Goal: Task Accomplishment & Management: Manage account settings

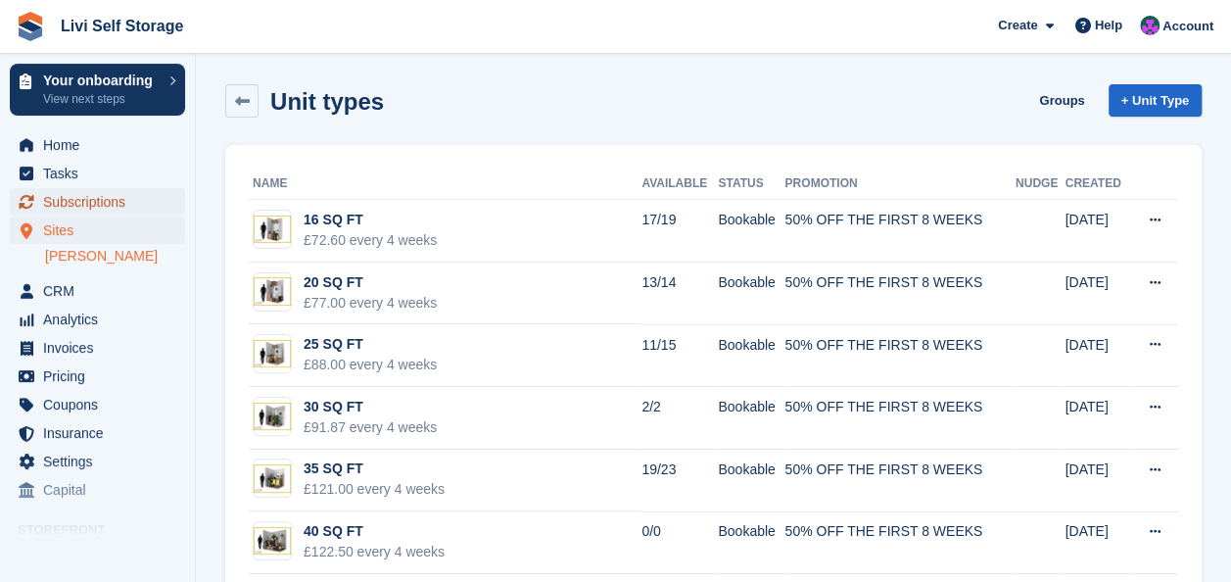
click at [77, 204] on span "Subscriptions" at bounding box center [102, 201] width 118 height 27
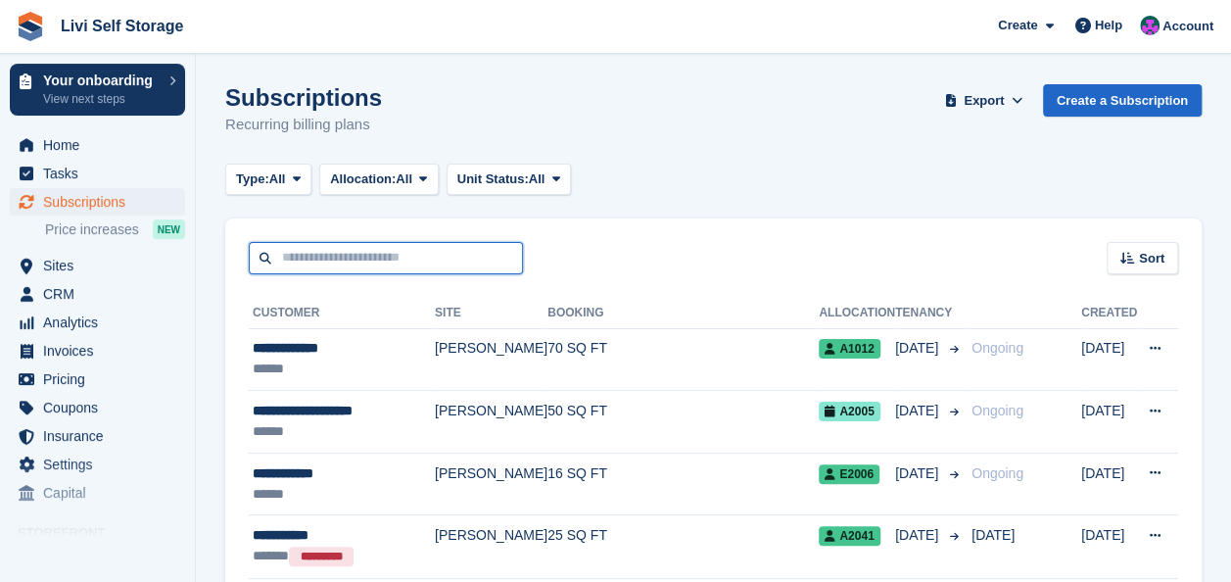
click at [415, 257] on input "text" at bounding box center [386, 258] width 274 height 32
type input "***"
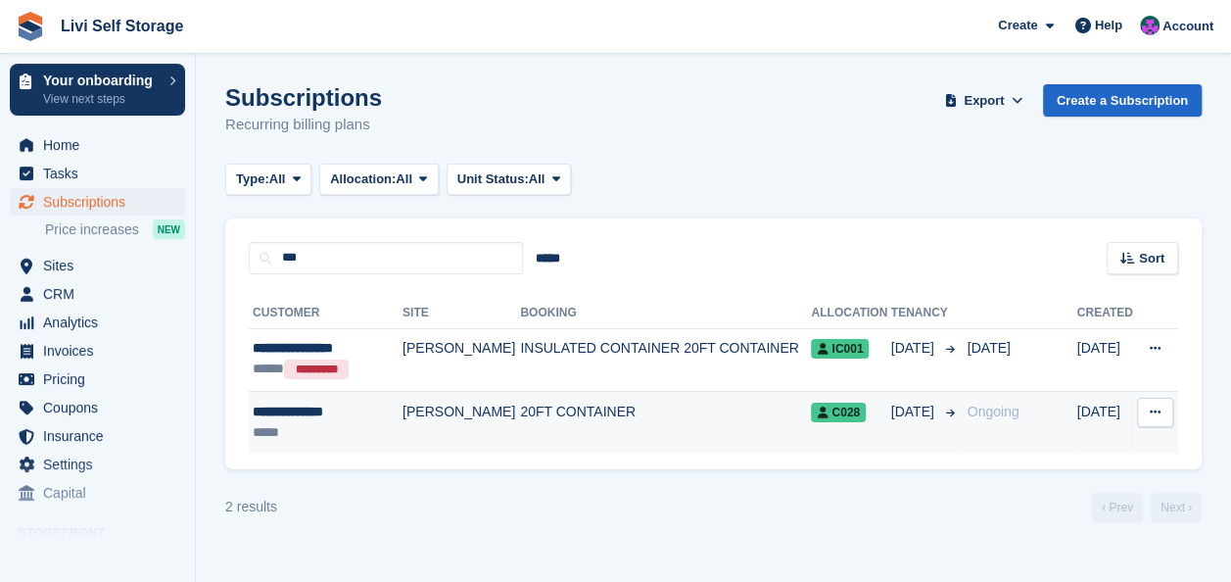
click at [444, 409] on td "[PERSON_NAME]" at bounding box center [462, 422] width 118 height 62
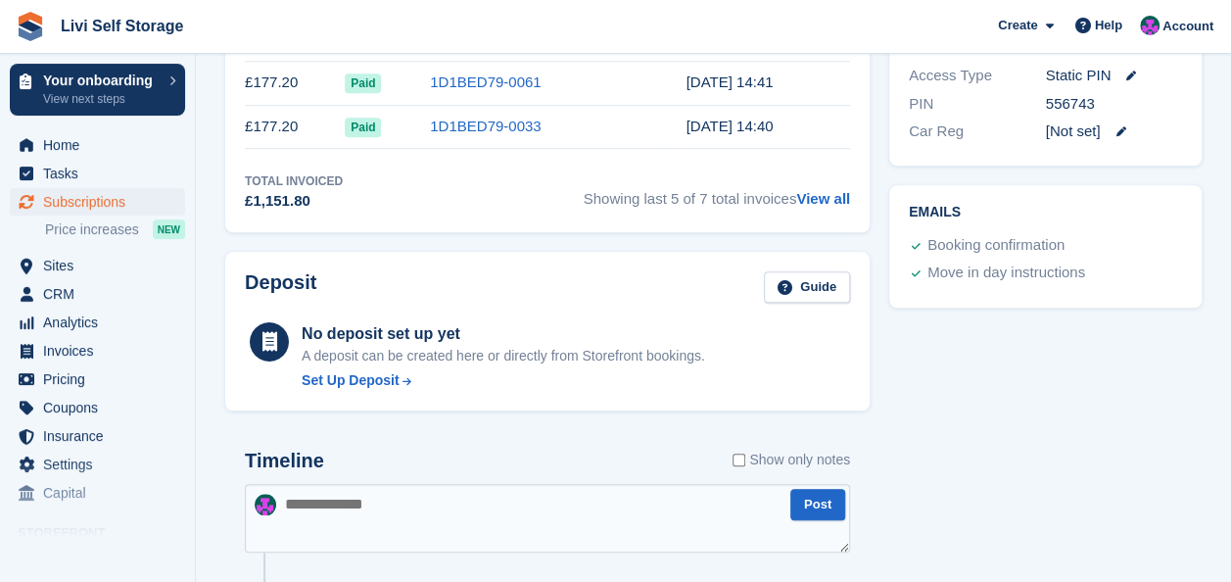
scroll to position [656, 0]
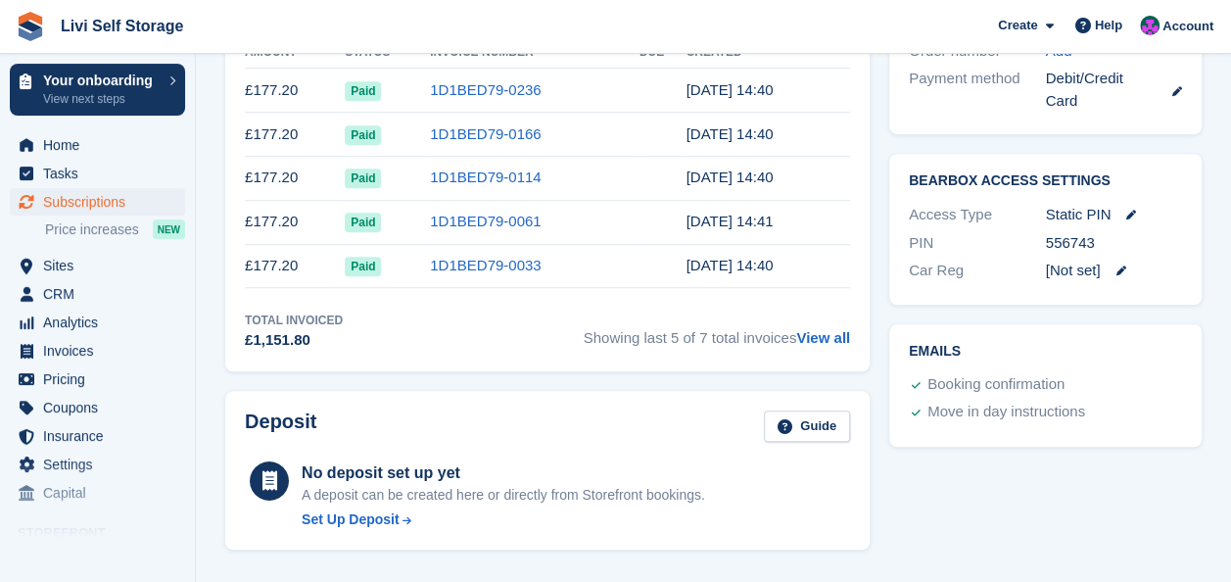
click at [913, 380] on icon at bounding box center [916, 385] width 9 height 10
click at [915, 380] on icon at bounding box center [916, 385] width 9 height 10
click at [949, 373] on div "Booking confirmation" at bounding box center [996, 385] width 137 height 24
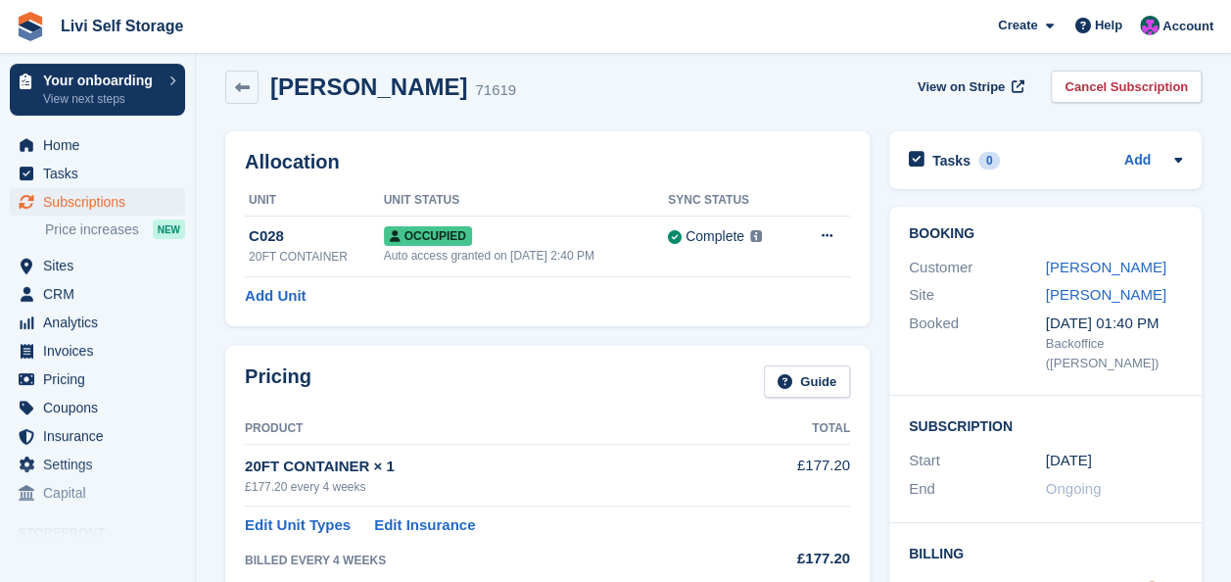
scroll to position [0, 0]
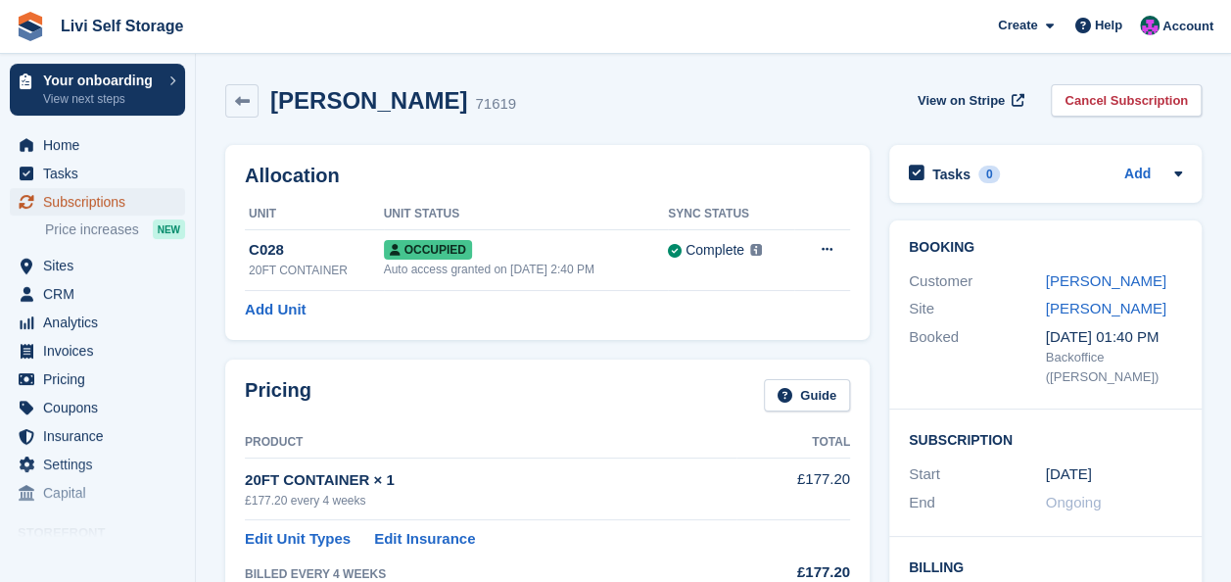
click at [90, 204] on span "Subscriptions" at bounding box center [102, 201] width 118 height 27
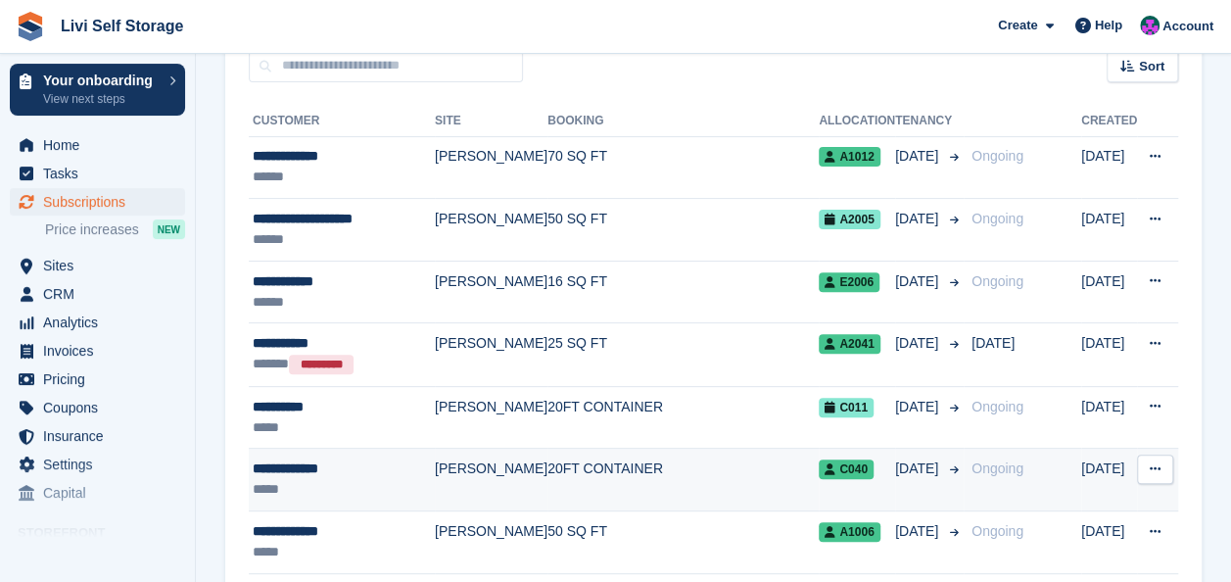
scroll to position [196, 0]
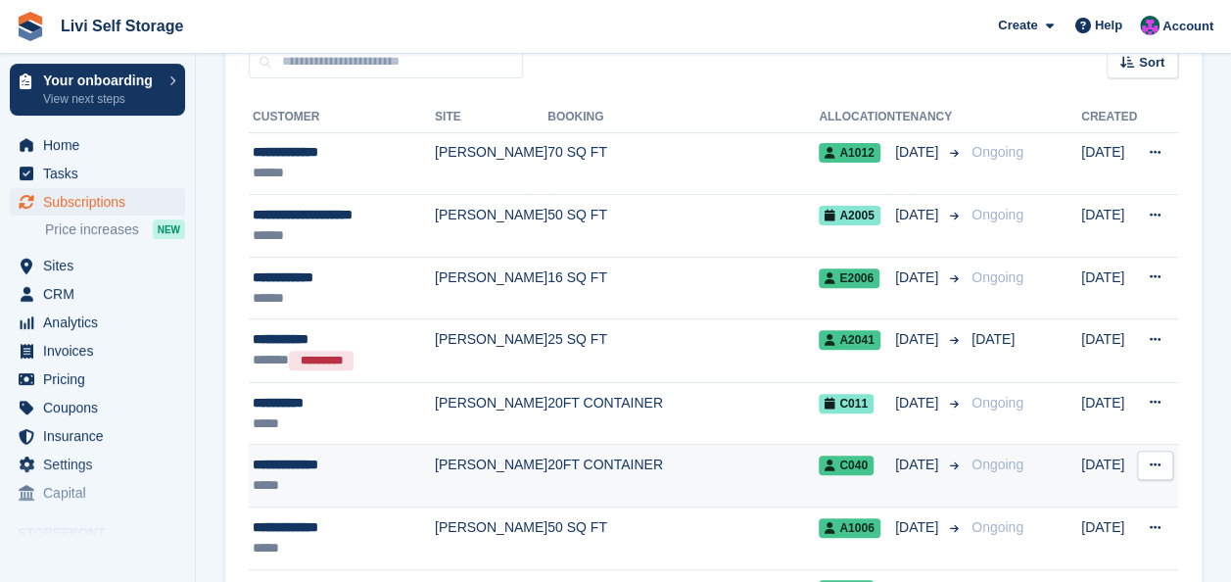
click at [307, 462] on div "**********" at bounding box center [344, 465] width 182 height 21
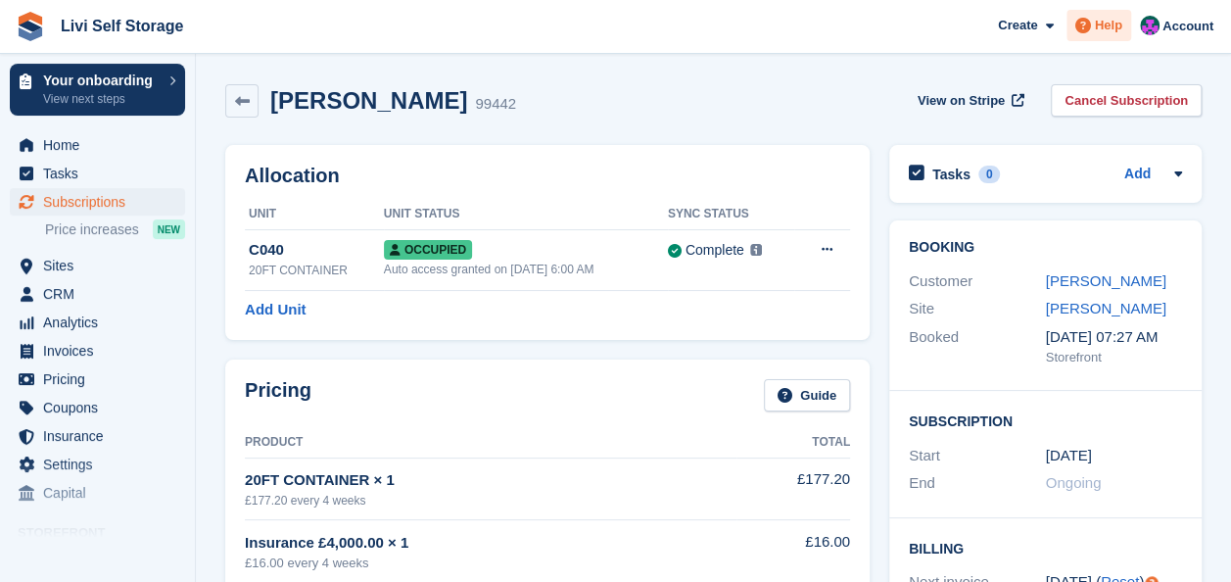
click at [1105, 15] on div "Help" at bounding box center [1099, 25] width 65 height 31
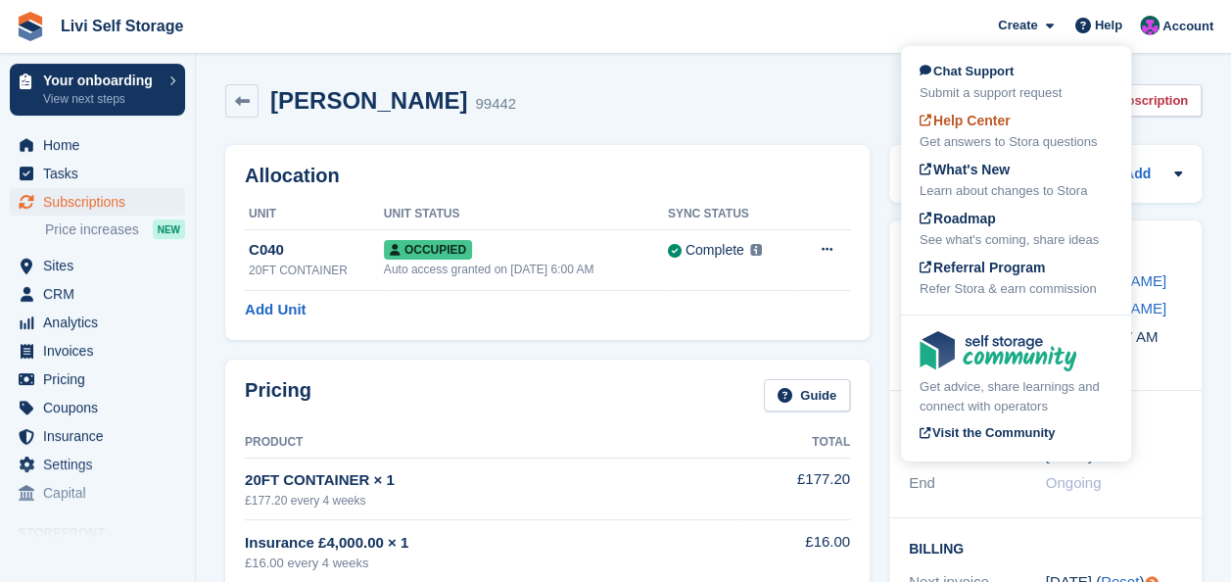
click at [976, 124] on span "Help Center" at bounding box center [965, 121] width 91 height 16
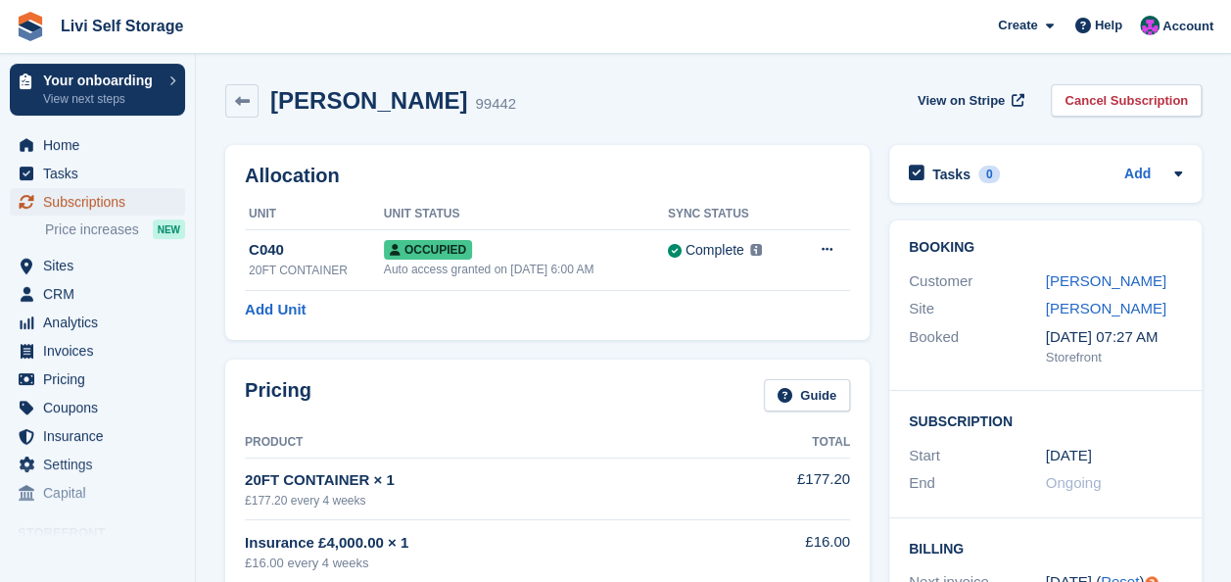
click at [89, 204] on span "Subscriptions" at bounding box center [102, 201] width 118 height 27
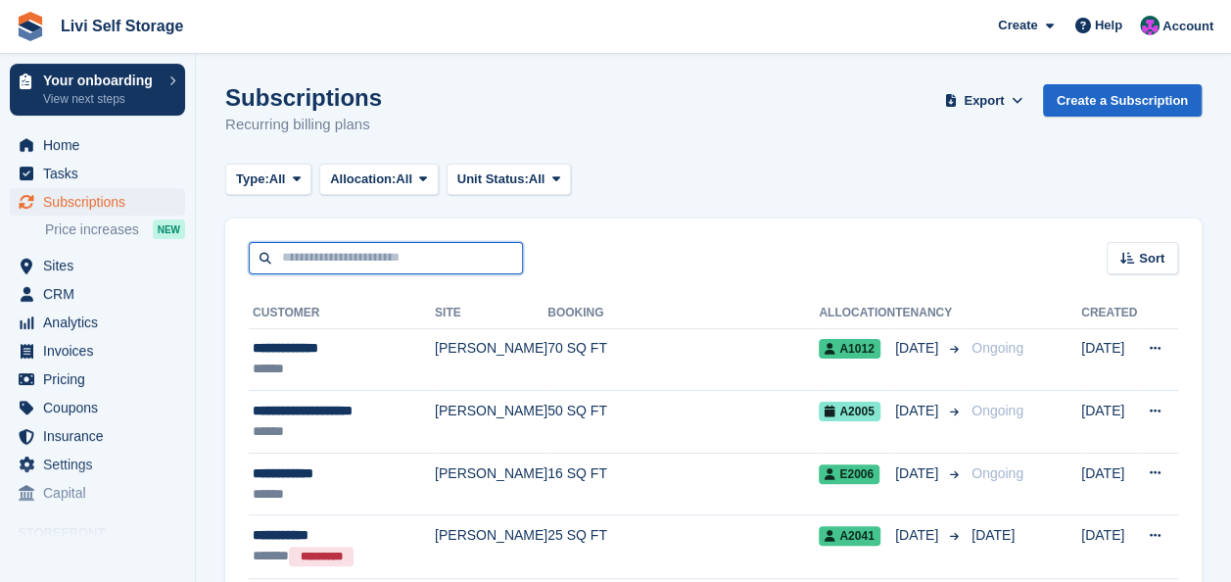
click at [385, 252] on input "text" at bounding box center [386, 258] width 274 height 32
type input "****"
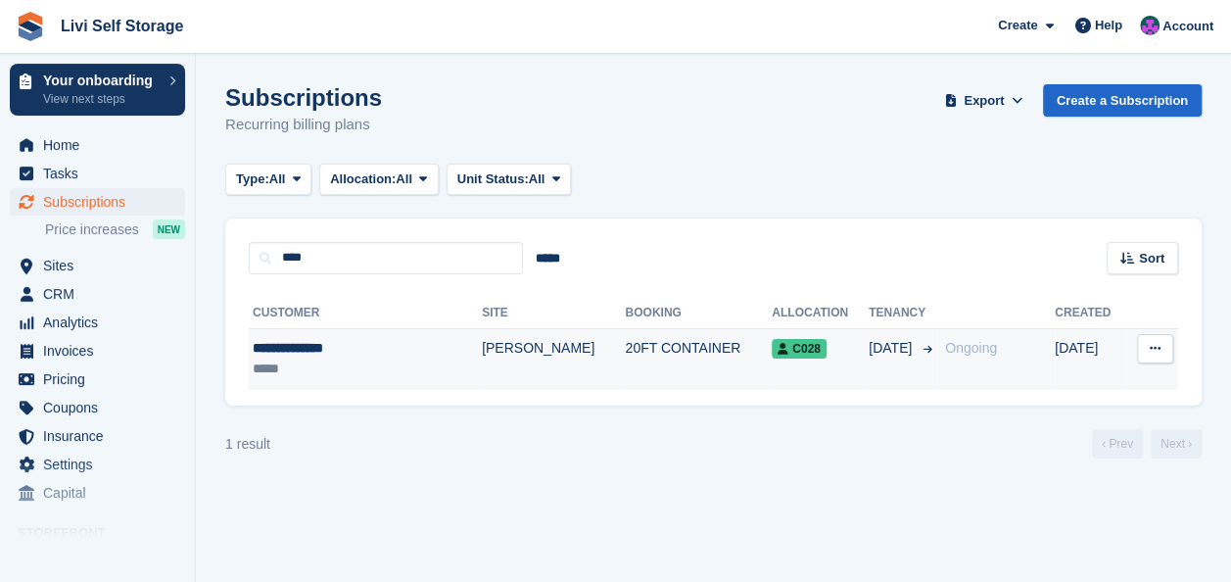
click at [625, 343] on td "20FT CONTAINER" at bounding box center [698, 359] width 147 height 62
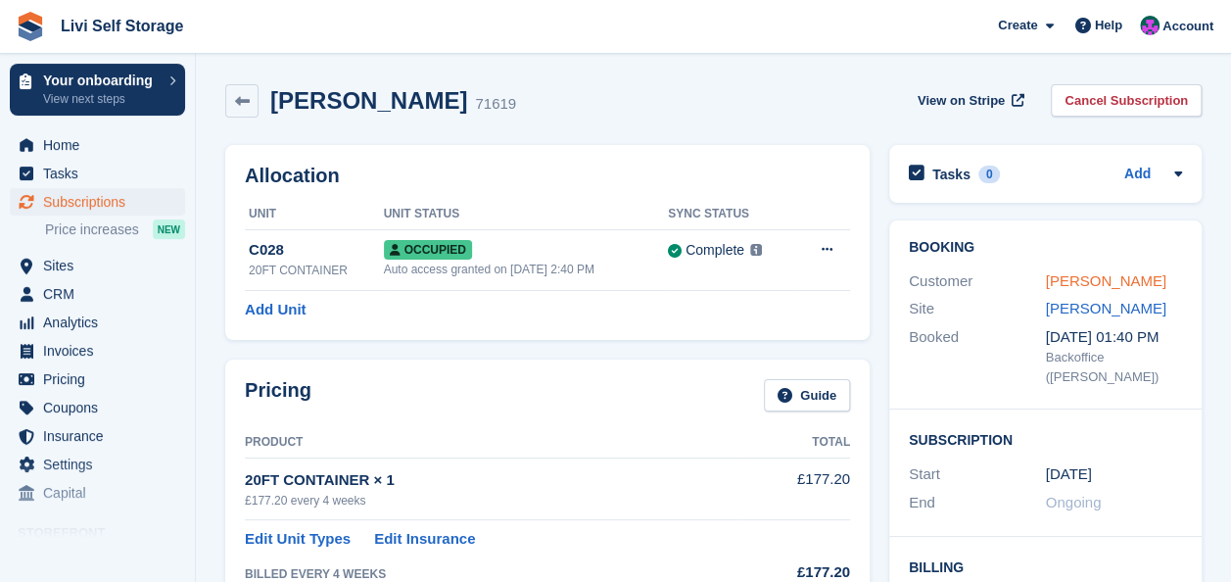
click at [1060, 274] on link "Murray Dorward" at bounding box center [1106, 280] width 120 height 17
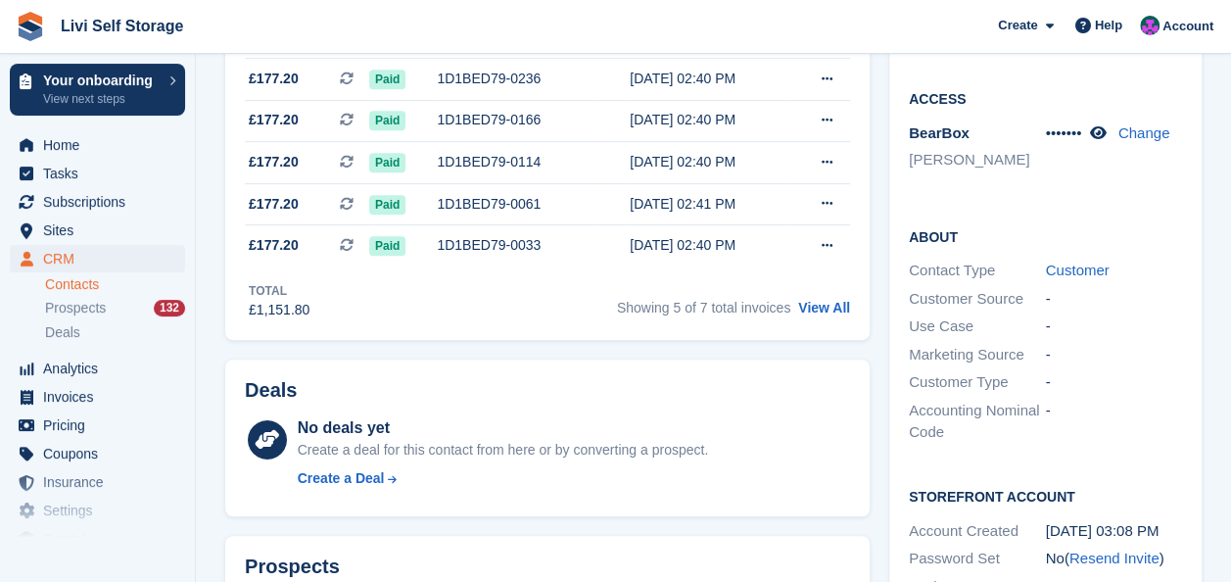
scroll to position [490, 0]
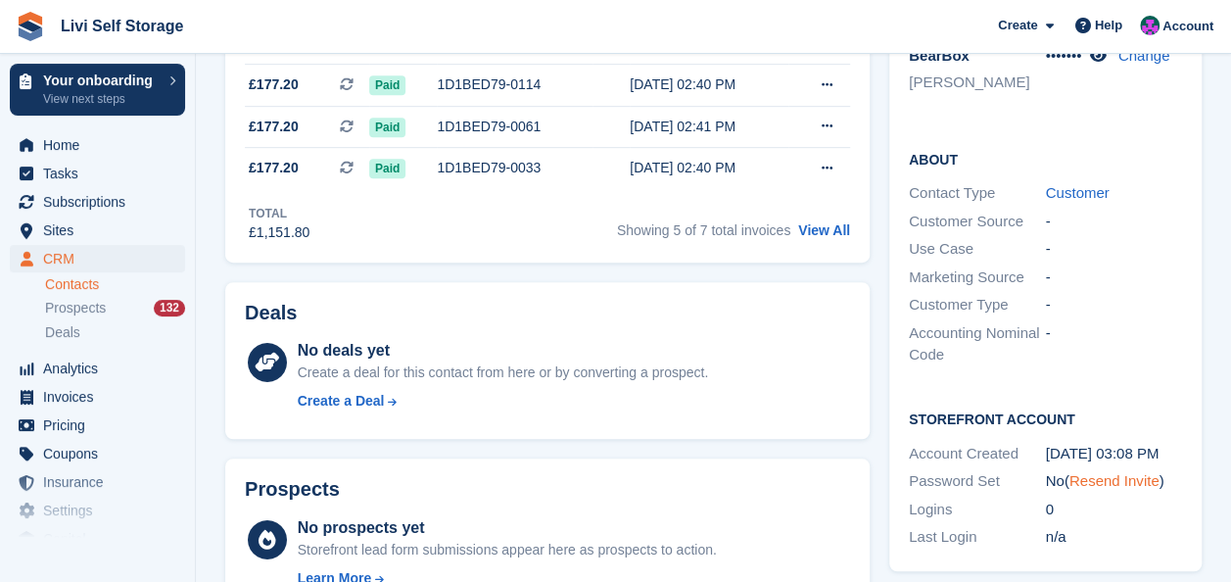
click at [1100, 472] on link "Resend Invite" at bounding box center [1115, 480] width 90 height 17
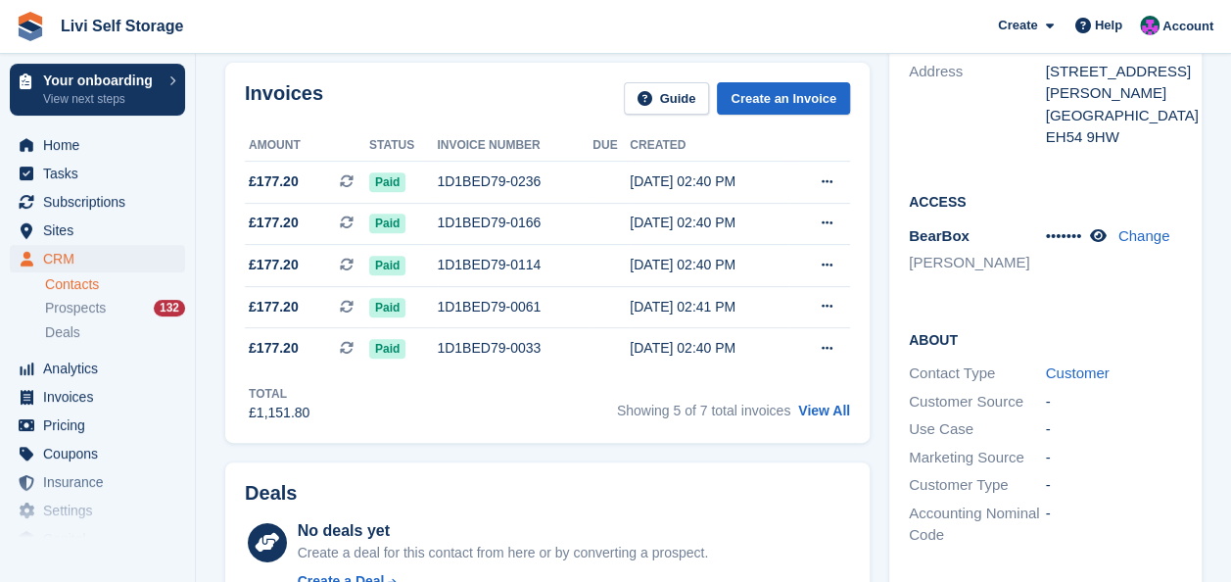
scroll to position [0, 0]
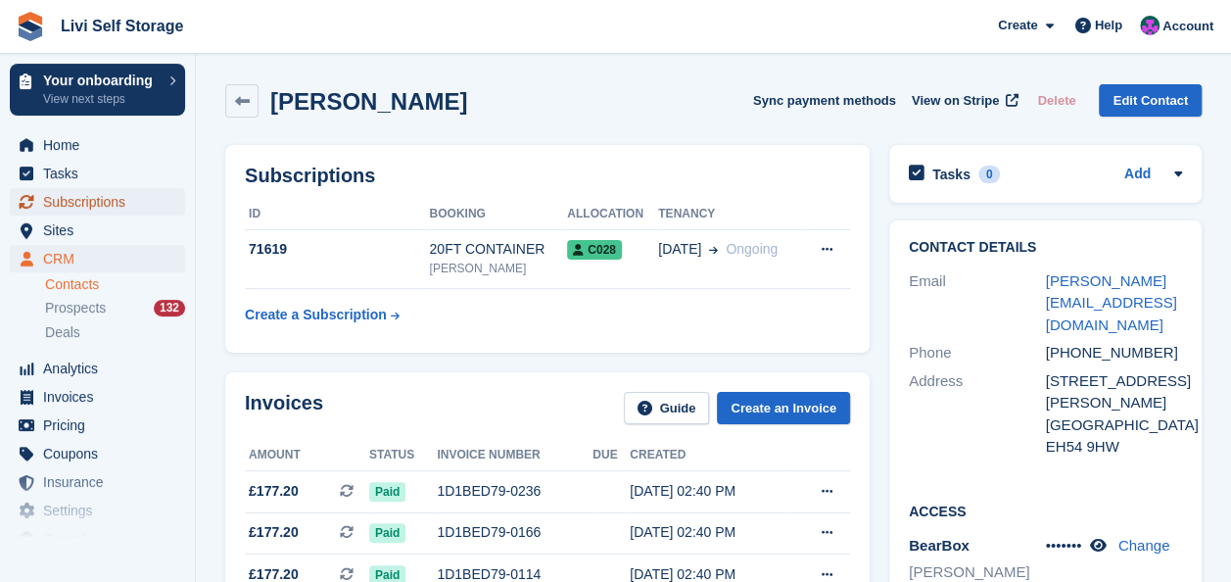
click at [99, 202] on span "Subscriptions" at bounding box center [102, 201] width 118 height 27
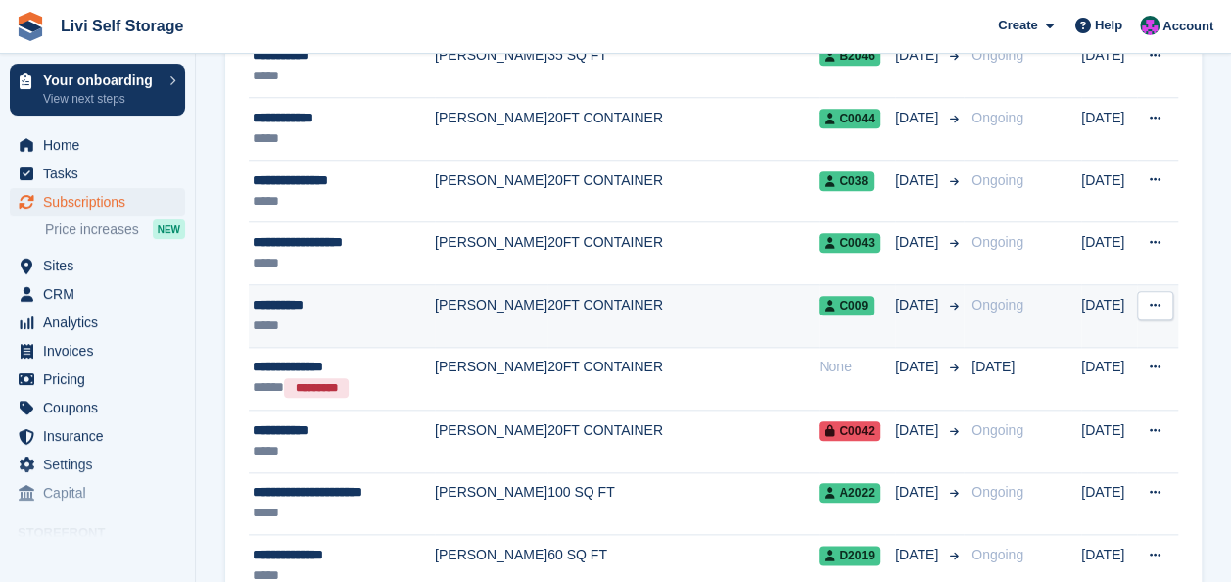
scroll to position [784, 0]
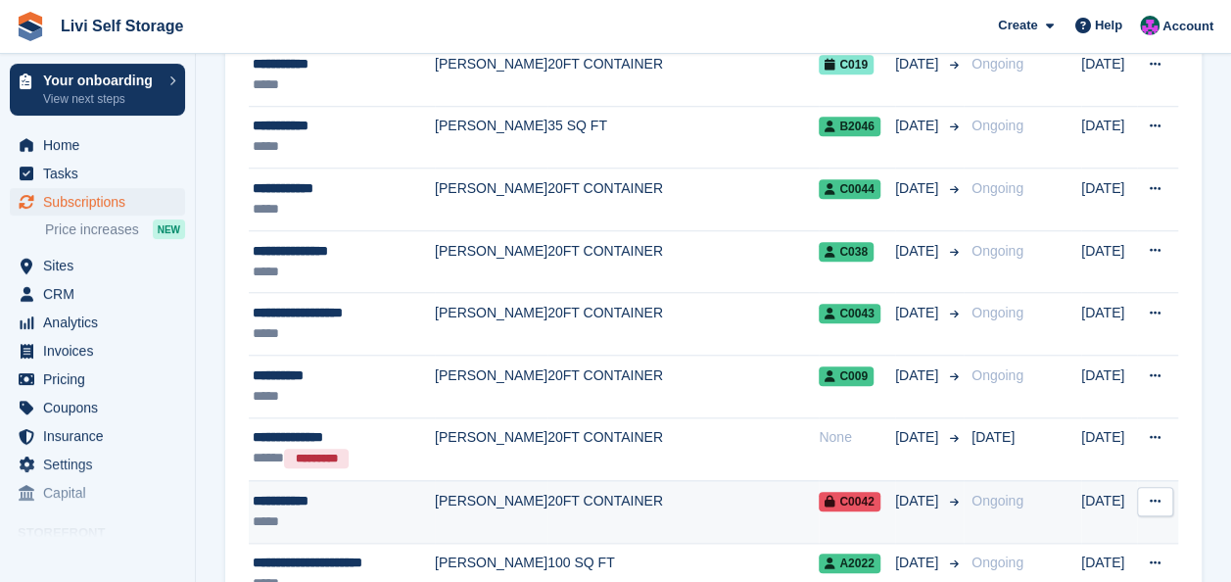
click at [471, 500] on td "[PERSON_NAME]" at bounding box center [491, 511] width 113 height 63
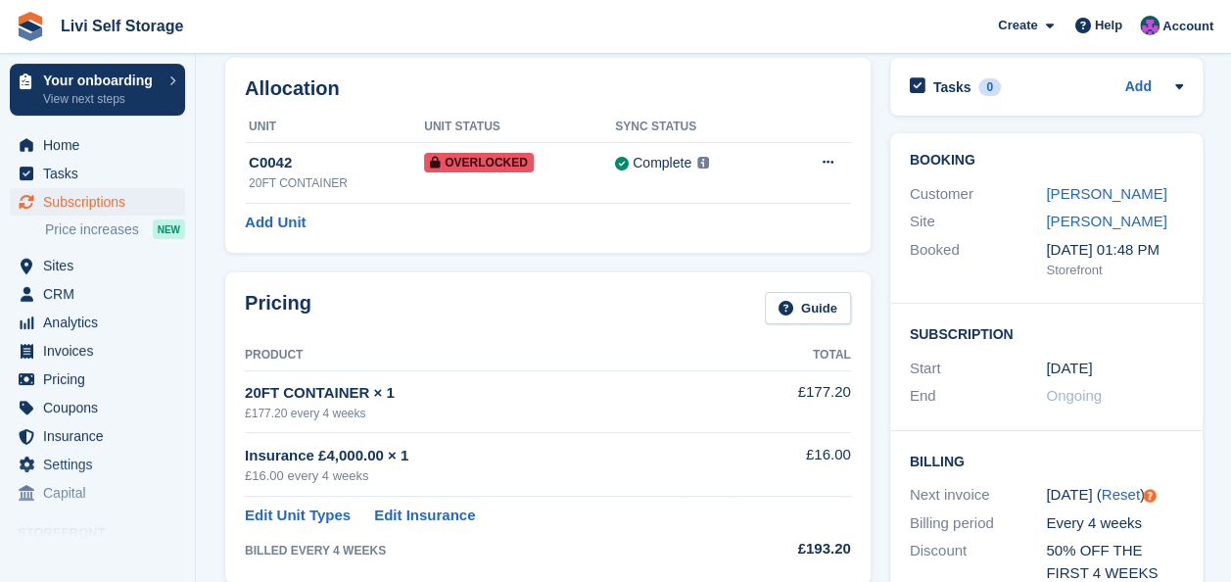
scroll to position [392, 0]
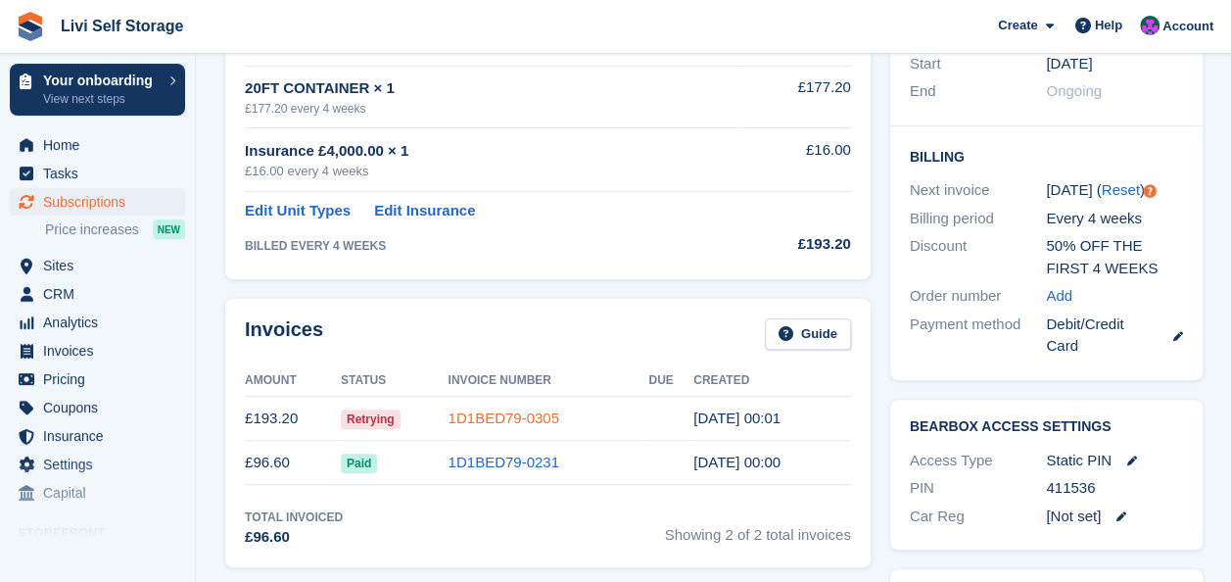
click at [480, 413] on link "1D1BED79-0305" at bounding box center [504, 417] width 111 height 17
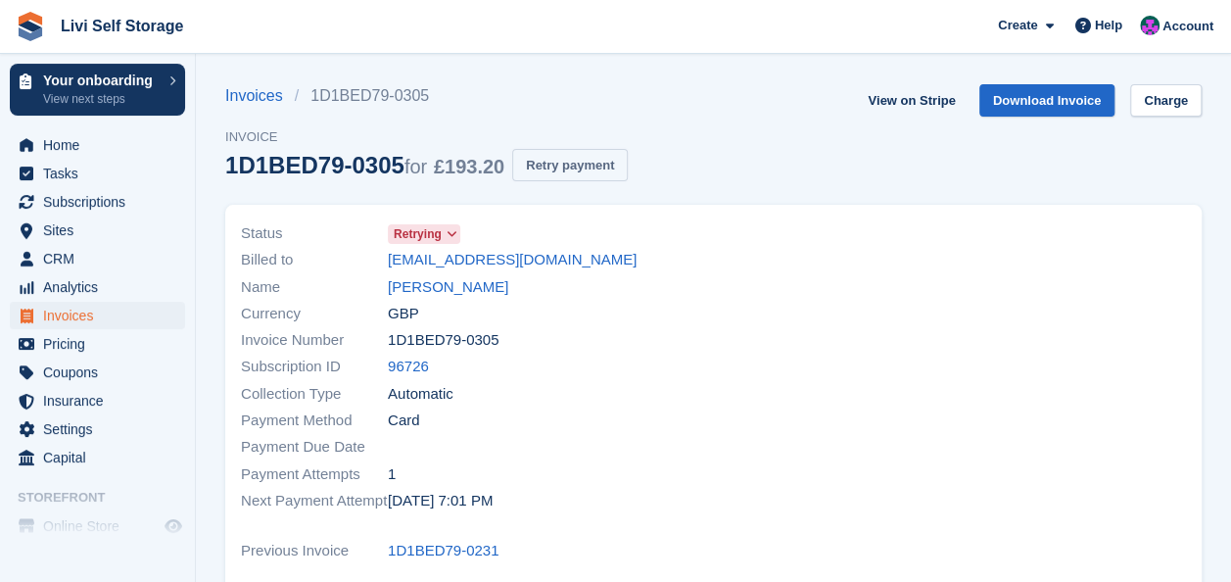
click at [564, 167] on button "Retry payment" at bounding box center [570, 165] width 116 height 32
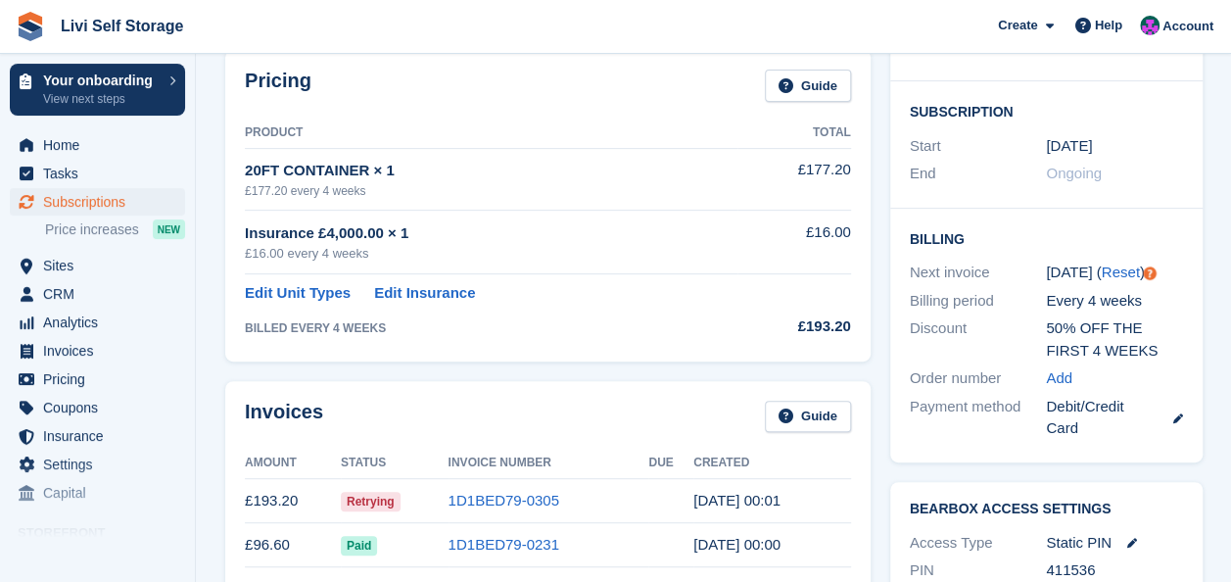
scroll to position [292, 0]
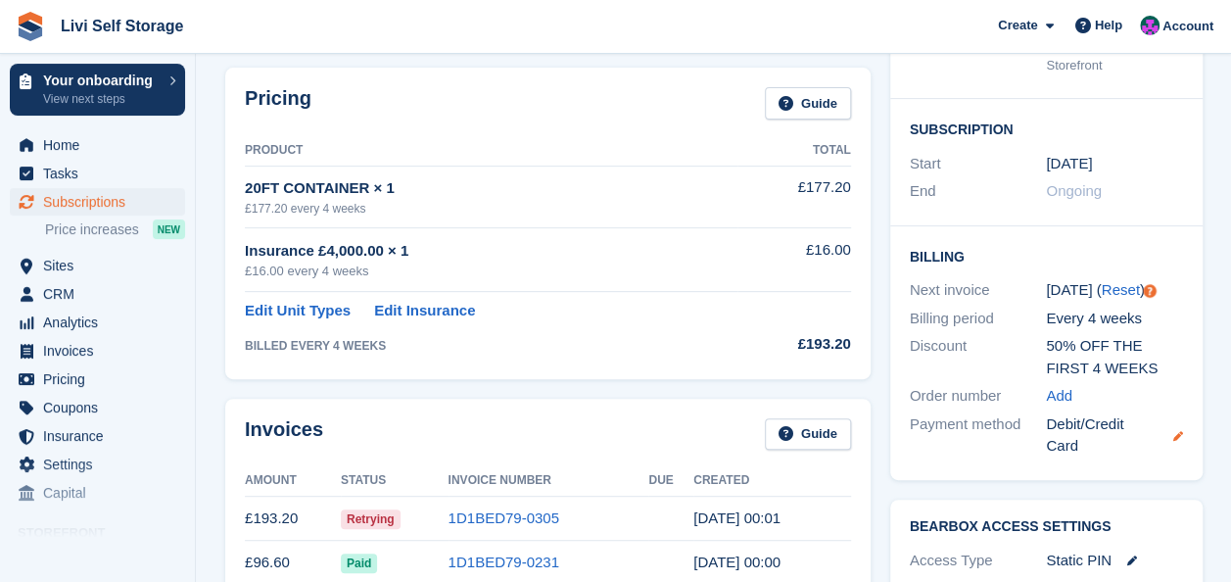
click at [1174, 433] on icon at bounding box center [1179, 436] width 10 height 10
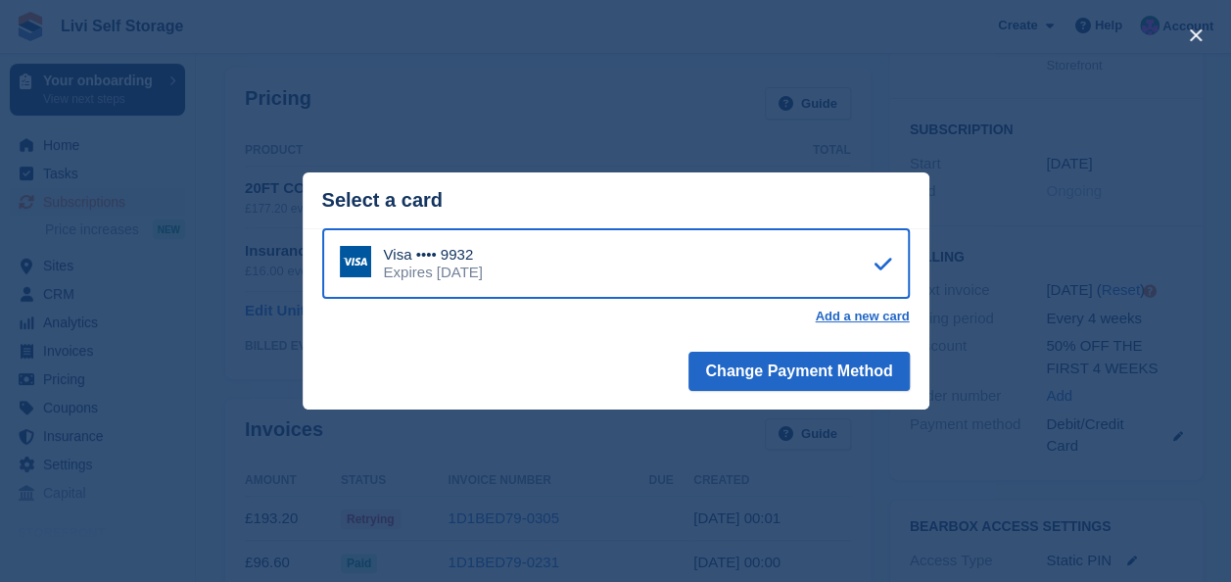
click at [361, 439] on div "close" at bounding box center [615, 291] width 1231 height 582
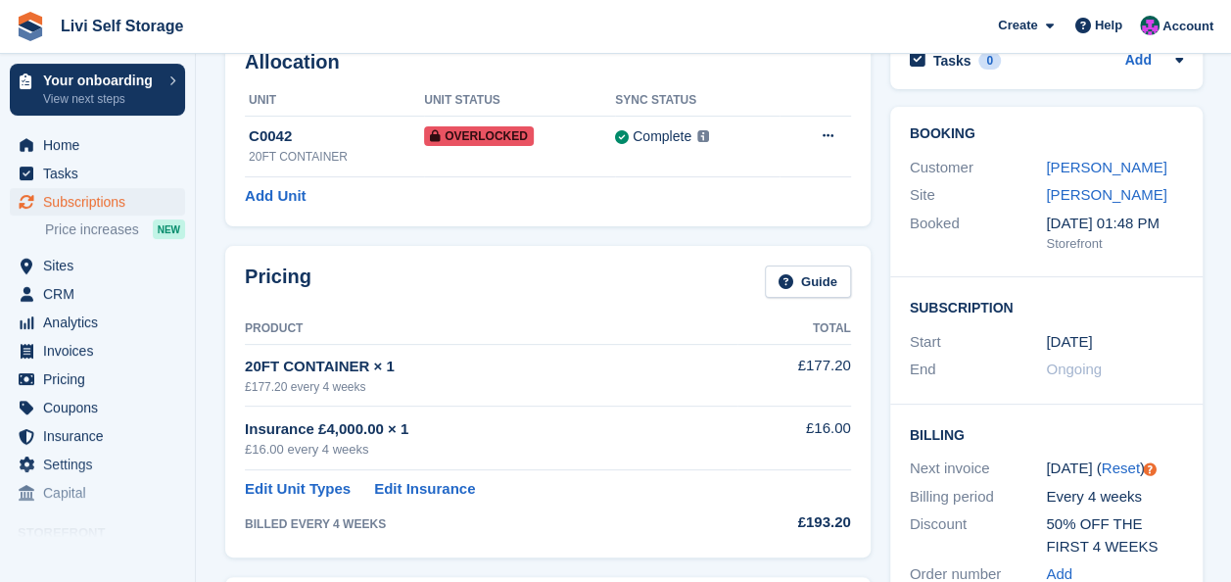
scroll to position [294, 0]
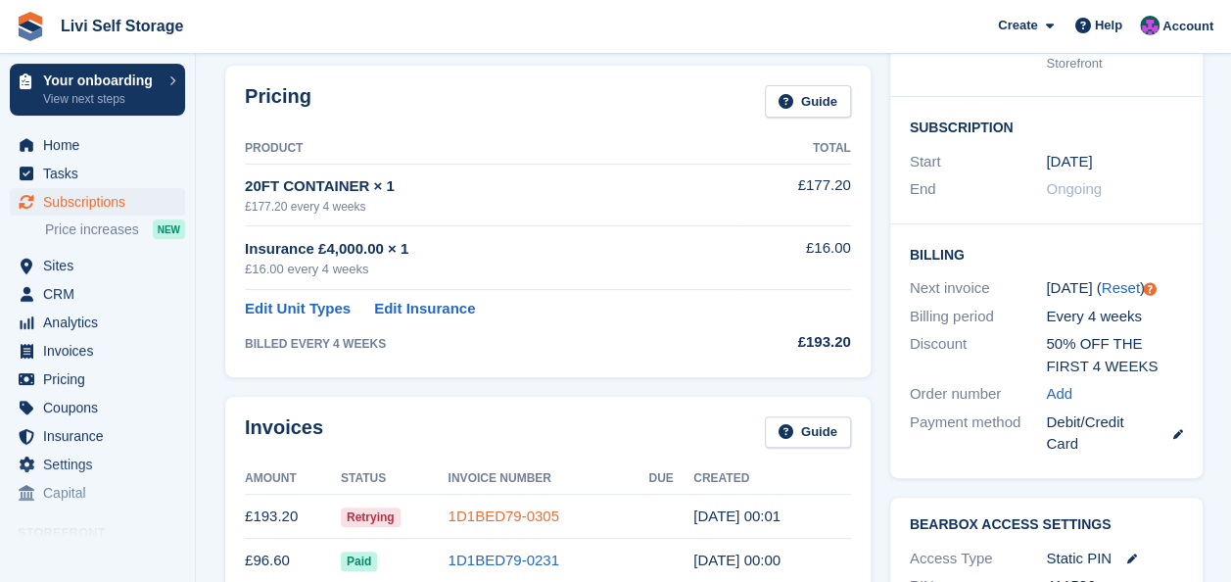
click at [478, 509] on link "1D1BED79-0305" at bounding box center [504, 515] width 111 height 17
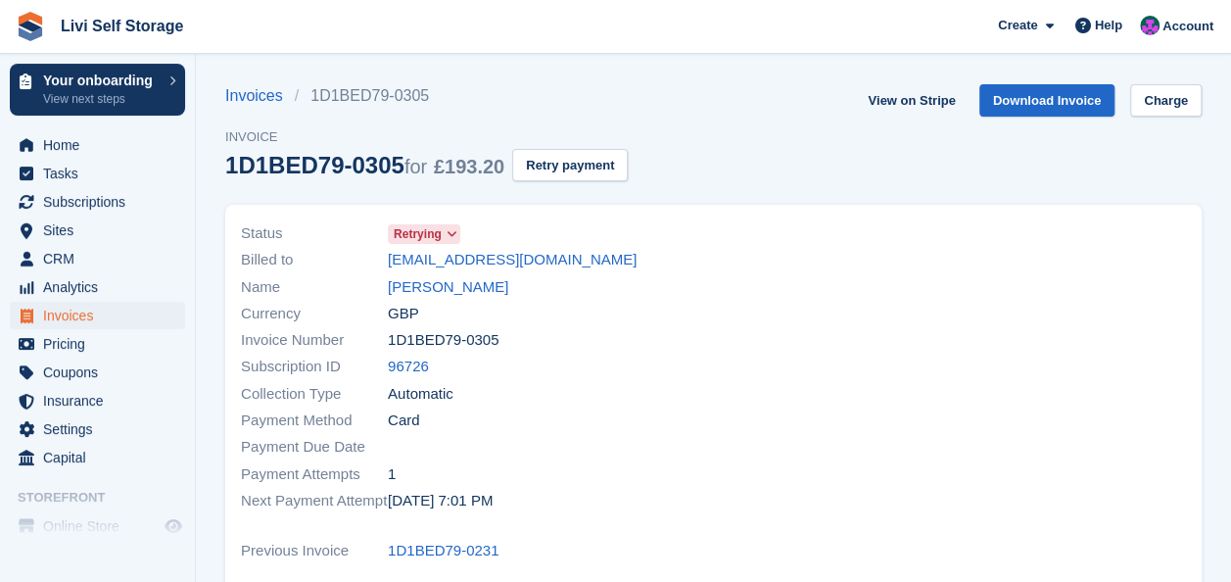
click at [427, 231] on span "Retrying" at bounding box center [418, 234] width 48 height 18
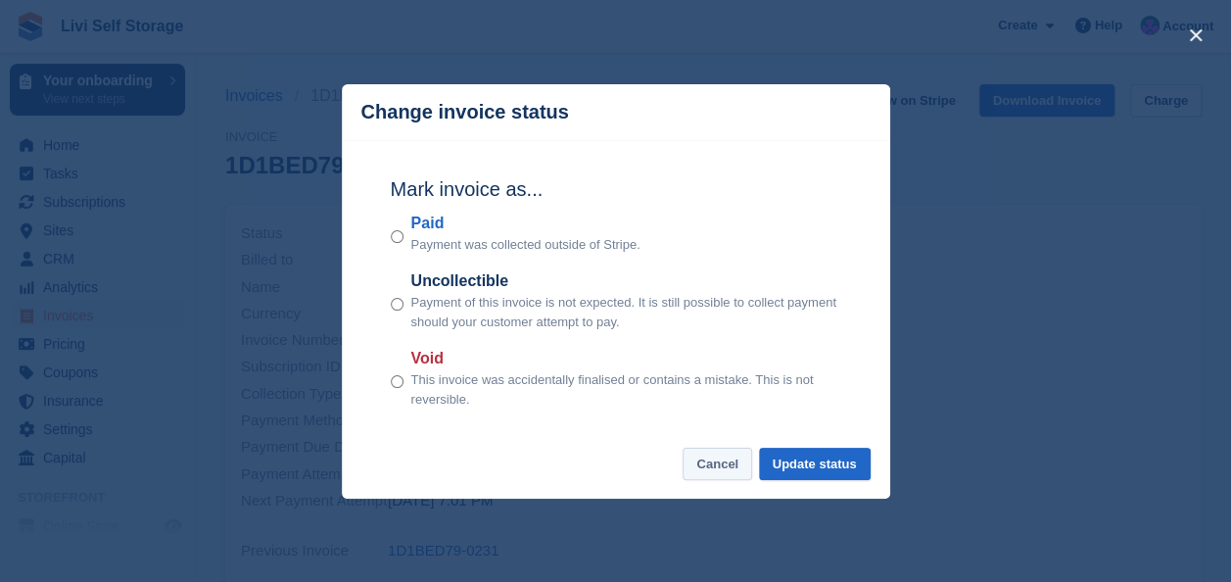
click at [726, 466] on button "Cancel" at bounding box center [718, 464] width 70 height 32
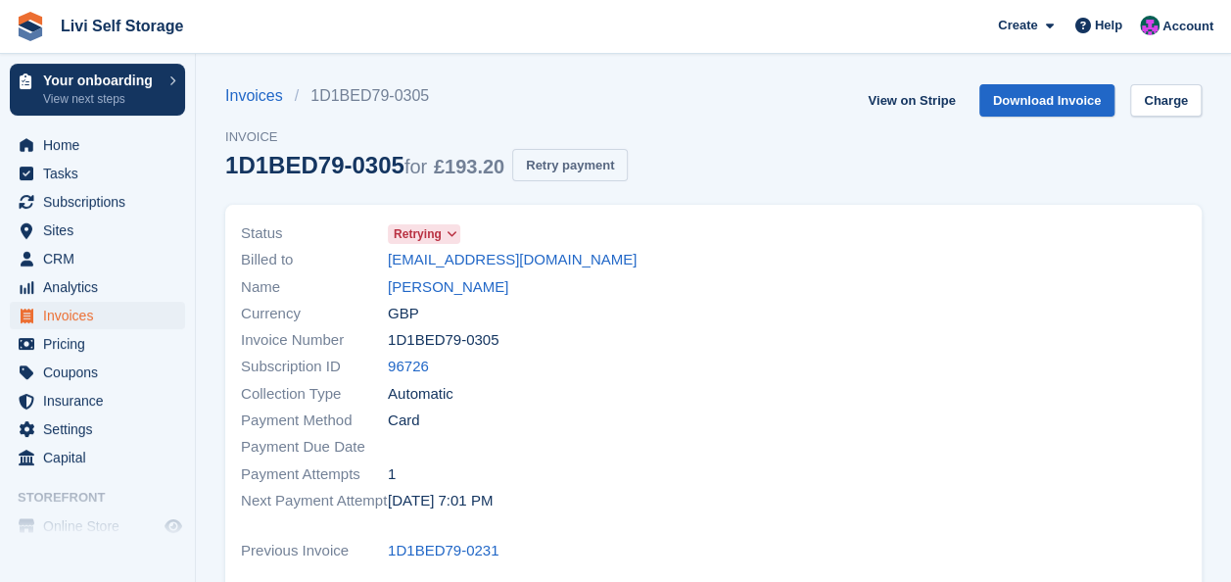
click at [572, 167] on button "Retry payment" at bounding box center [570, 165] width 116 height 32
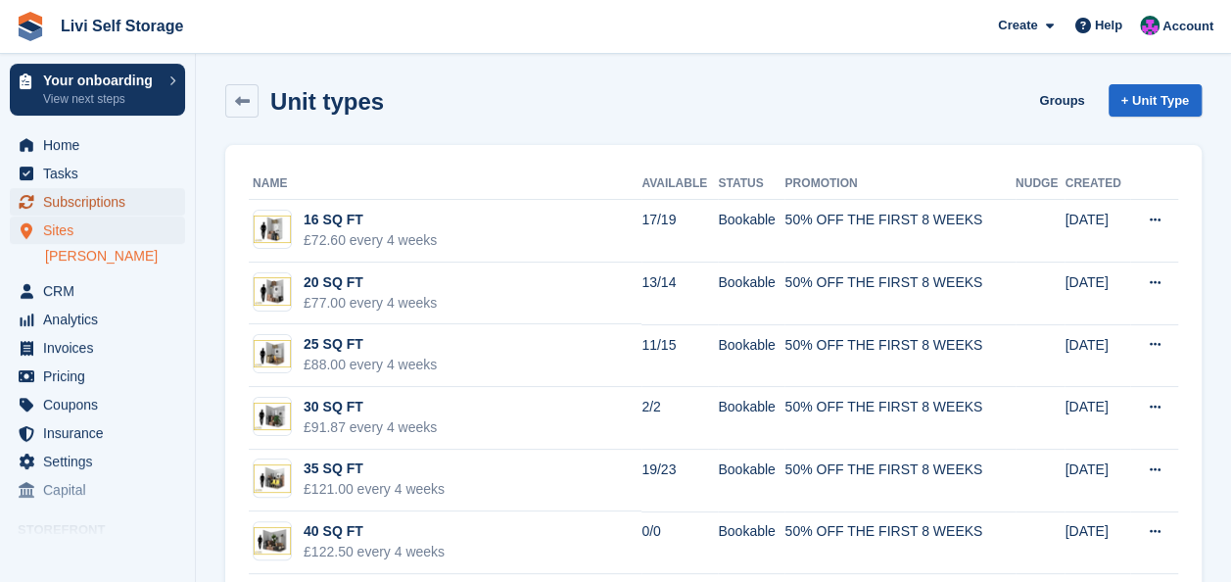
click at [122, 204] on span "Subscriptions" at bounding box center [102, 201] width 118 height 27
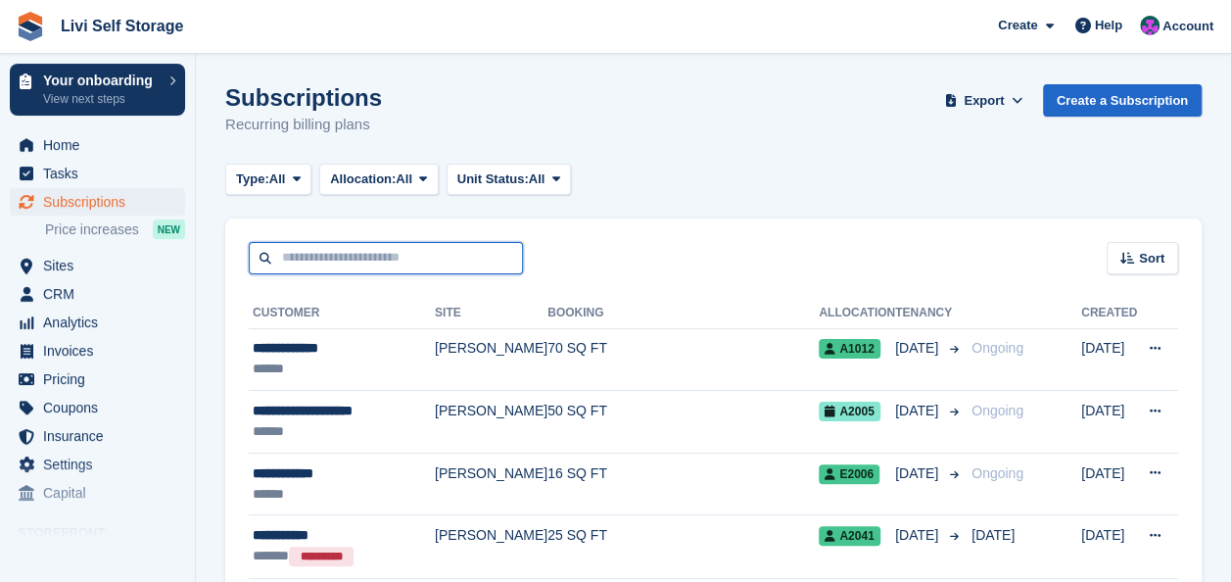
drag, startPoint x: 337, startPoint y: 253, endPoint x: 339, endPoint y: 243, distance: 10.0
click at [337, 253] on input "text" at bounding box center [386, 258] width 274 height 32
type input "*****"
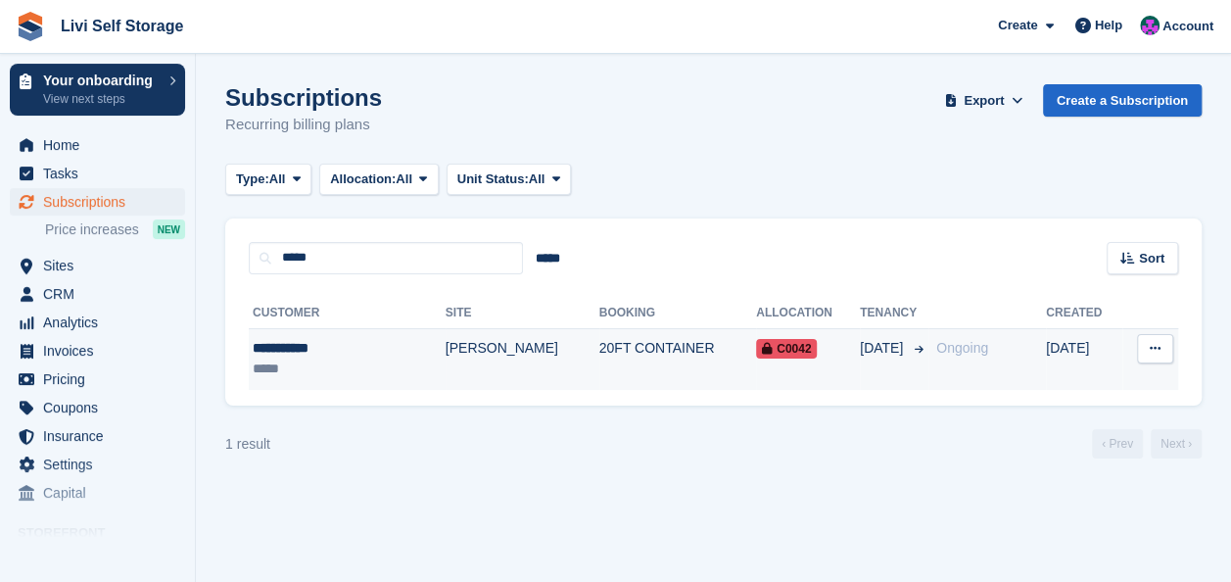
click at [446, 342] on td "[PERSON_NAME]" at bounding box center [523, 359] width 154 height 62
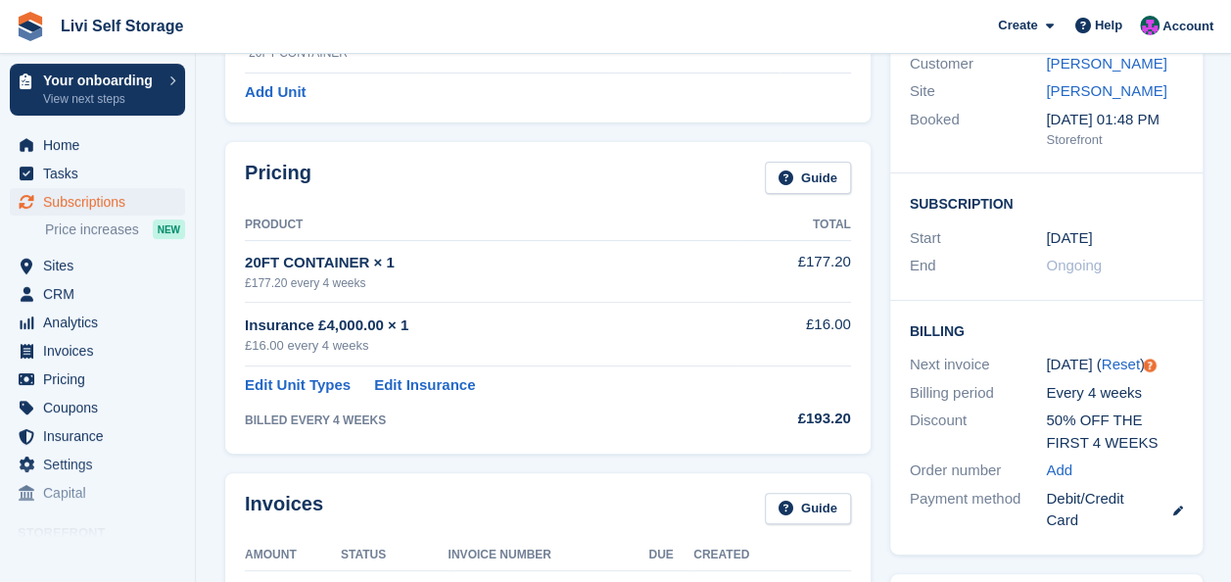
scroll to position [392, 0]
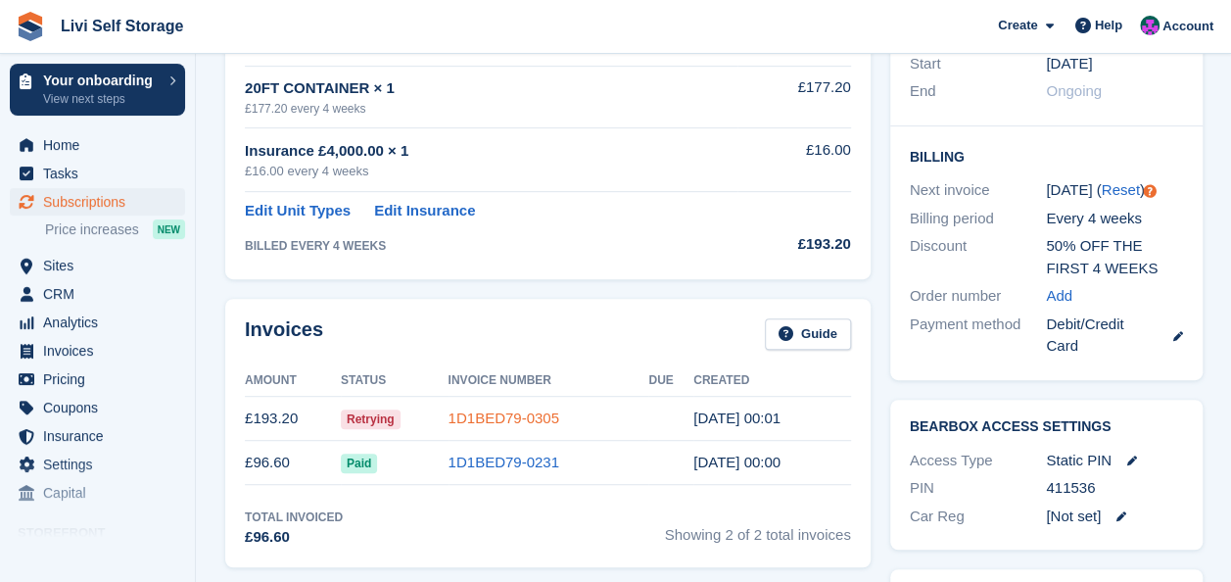
click at [493, 413] on link "1D1BED79-0305" at bounding box center [504, 417] width 111 height 17
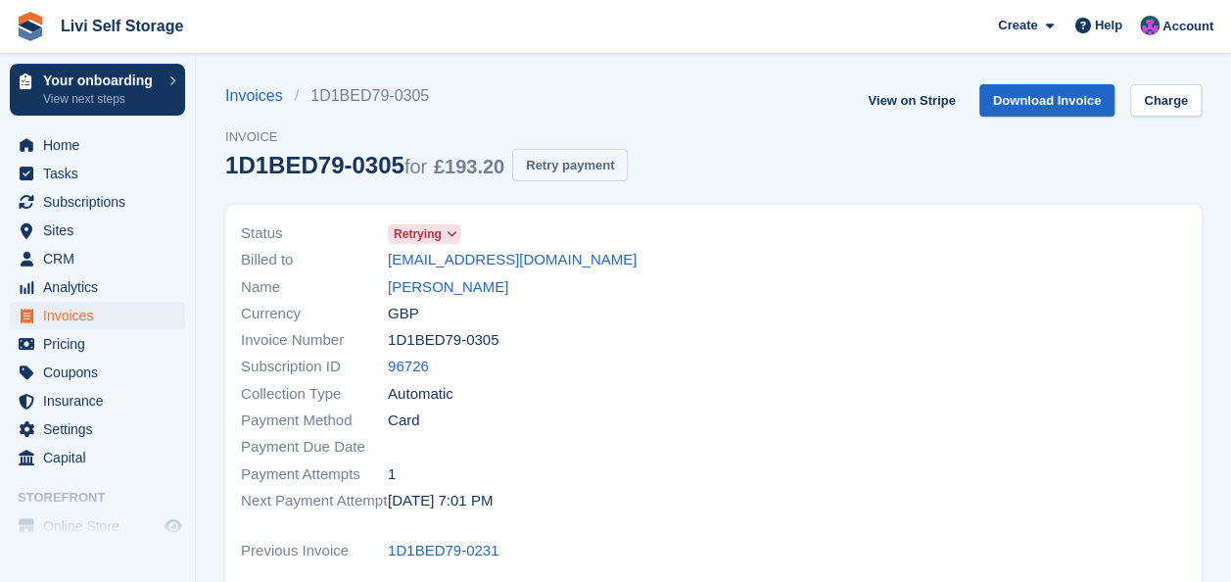
click at [539, 161] on button "Retry payment" at bounding box center [570, 165] width 116 height 32
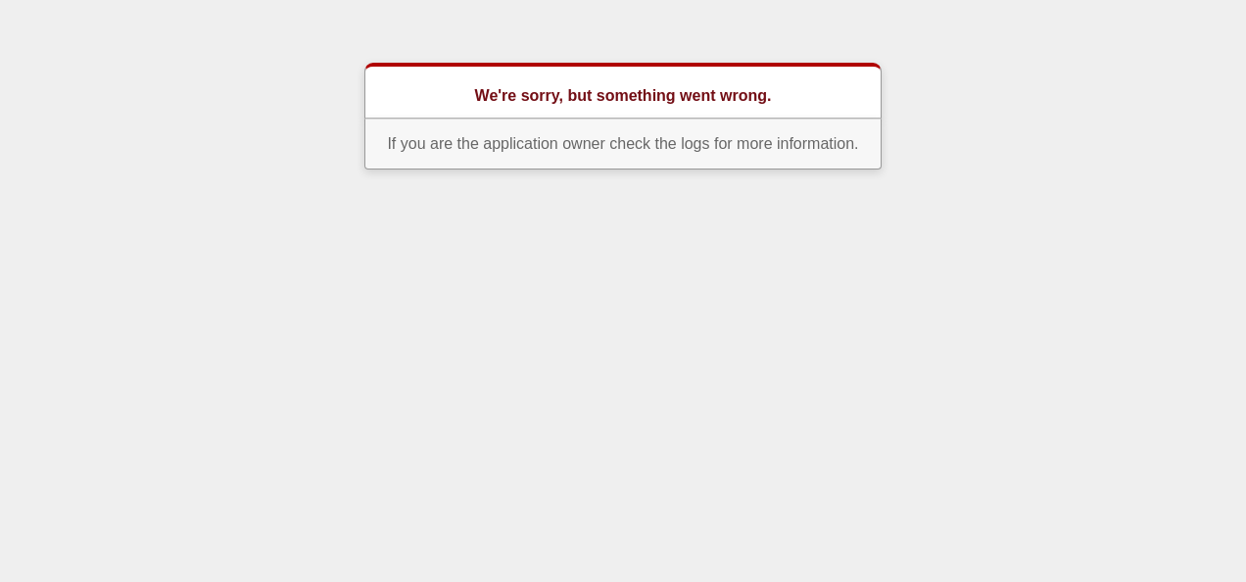
click at [982, 51] on html "We're sorry, but something went wrong. If you are the application owner check t…" at bounding box center [623, 92] width 1246 height 185
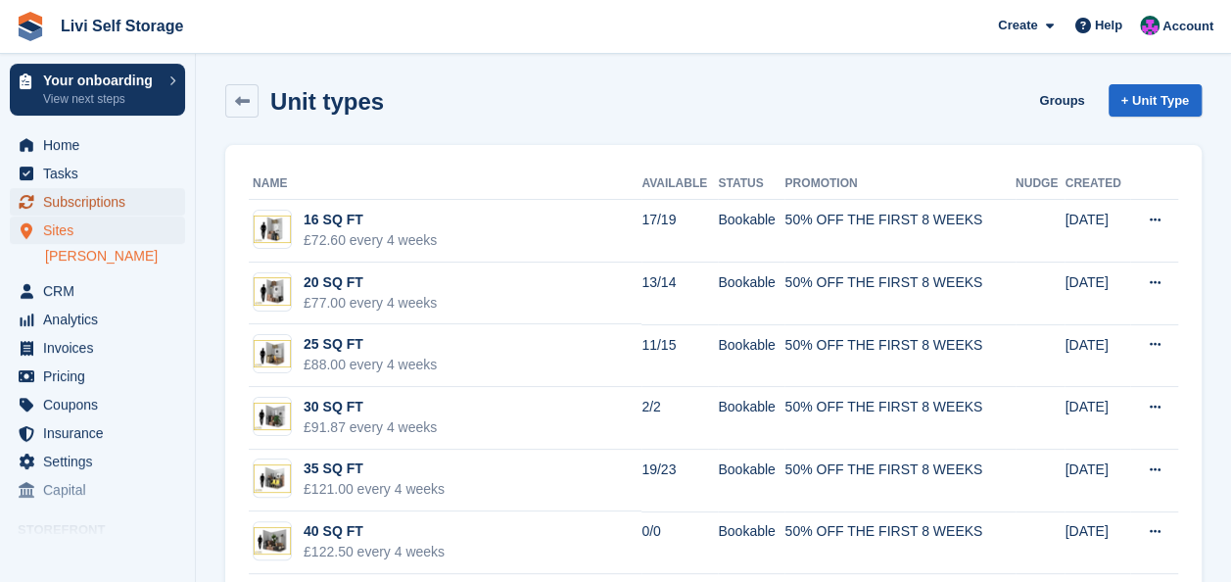
click at [81, 201] on span "Subscriptions" at bounding box center [102, 201] width 118 height 27
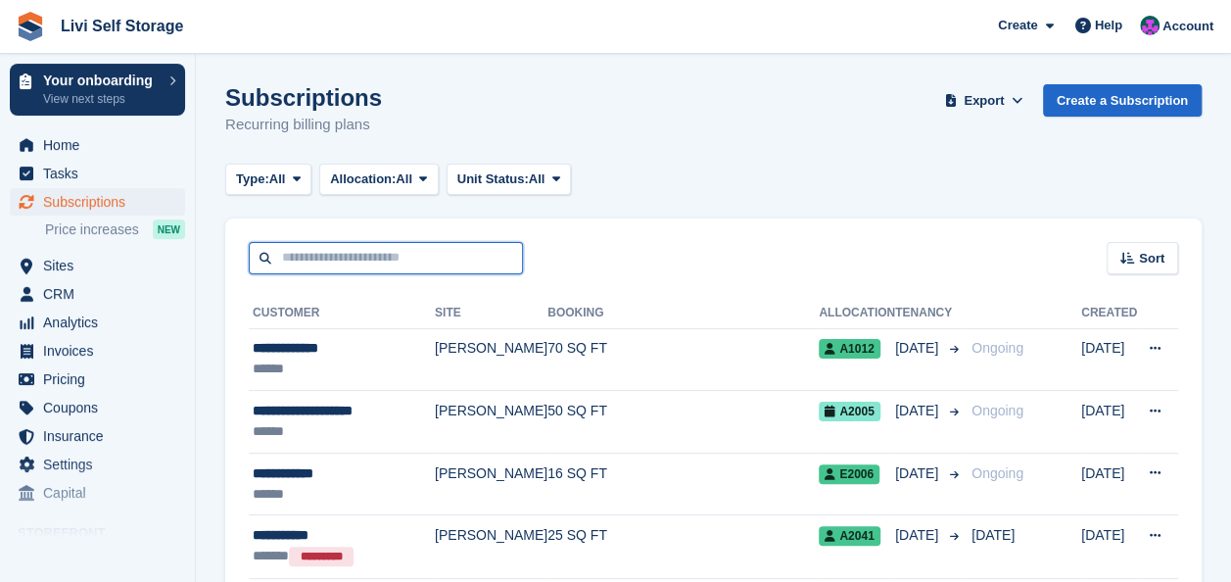
click at [346, 257] on input "text" at bounding box center [386, 258] width 274 height 32
type input "*****"
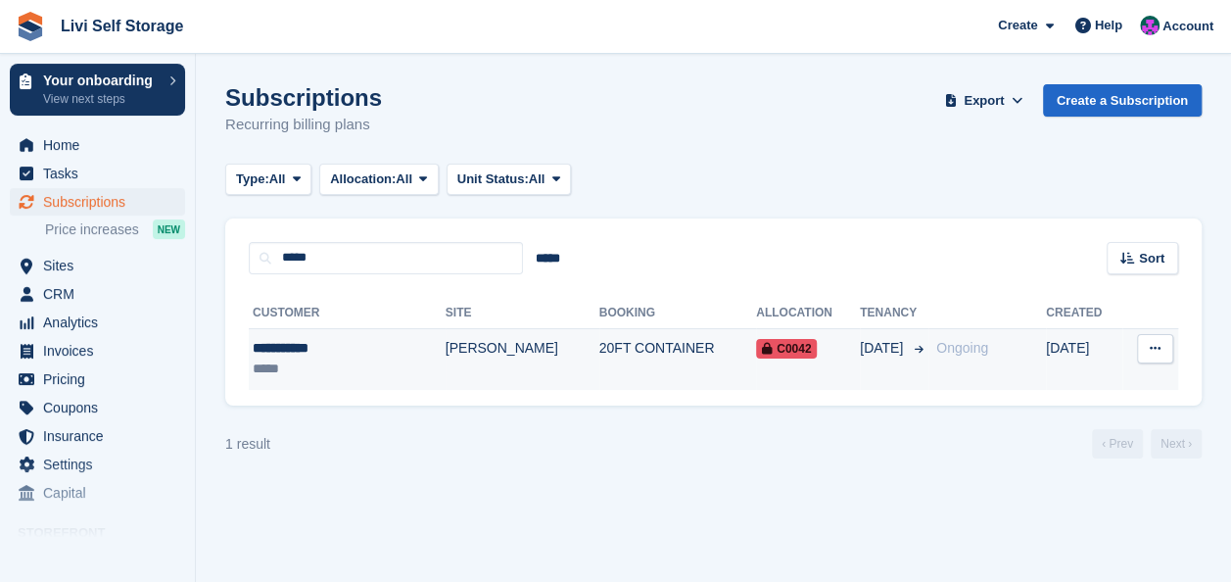
click at [284, 345] on div "**********" at bounding box center [323, 348] width 140 height 21
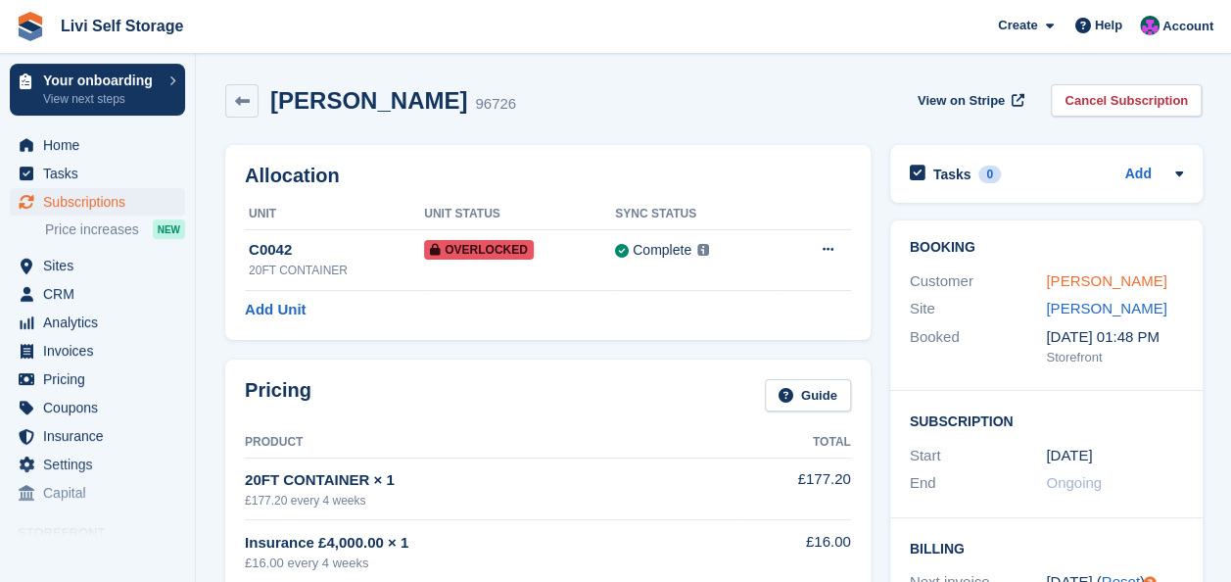
click at [1083, 278] on link "[PERSON_NAME]" at bounding box center [1106, 280] width 120 height 17
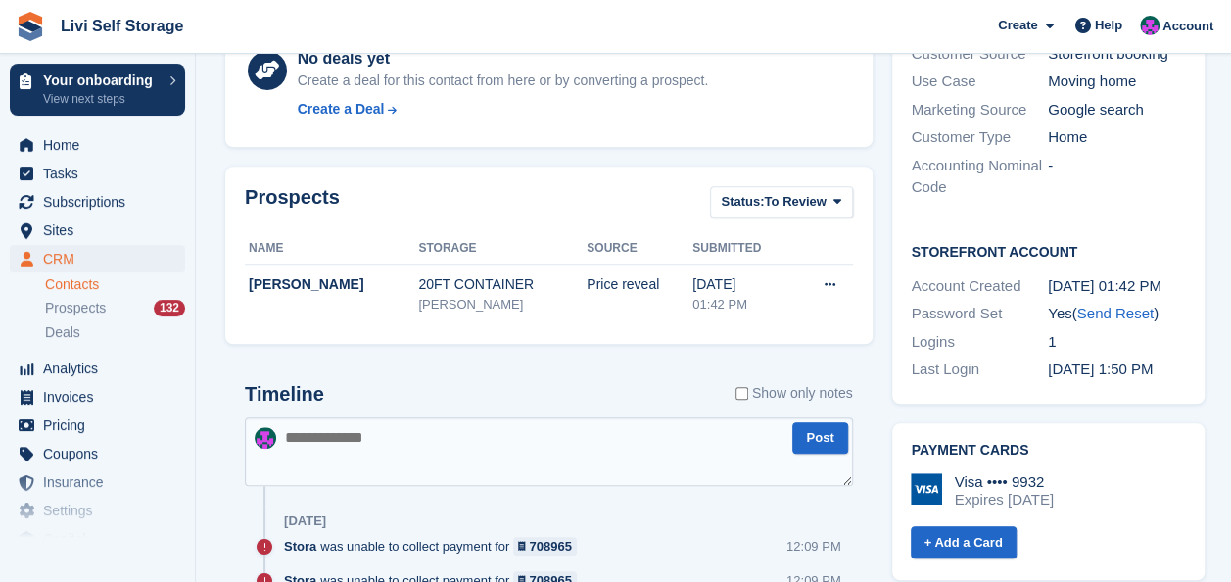
scroll to position [686, 0]
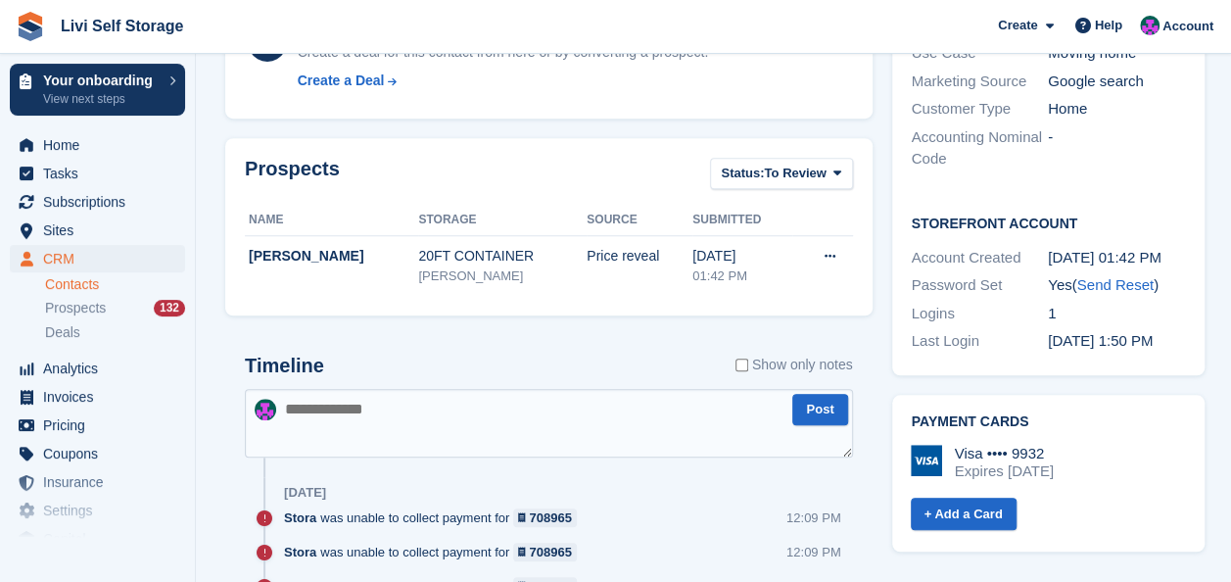
click at [356, 415] on textarea at bounding box center [549, 423] width 608 height 69
type textarea "**********"
click at [821, 410] on button "Post" at bounding box center [820, 410] width 55 height 32
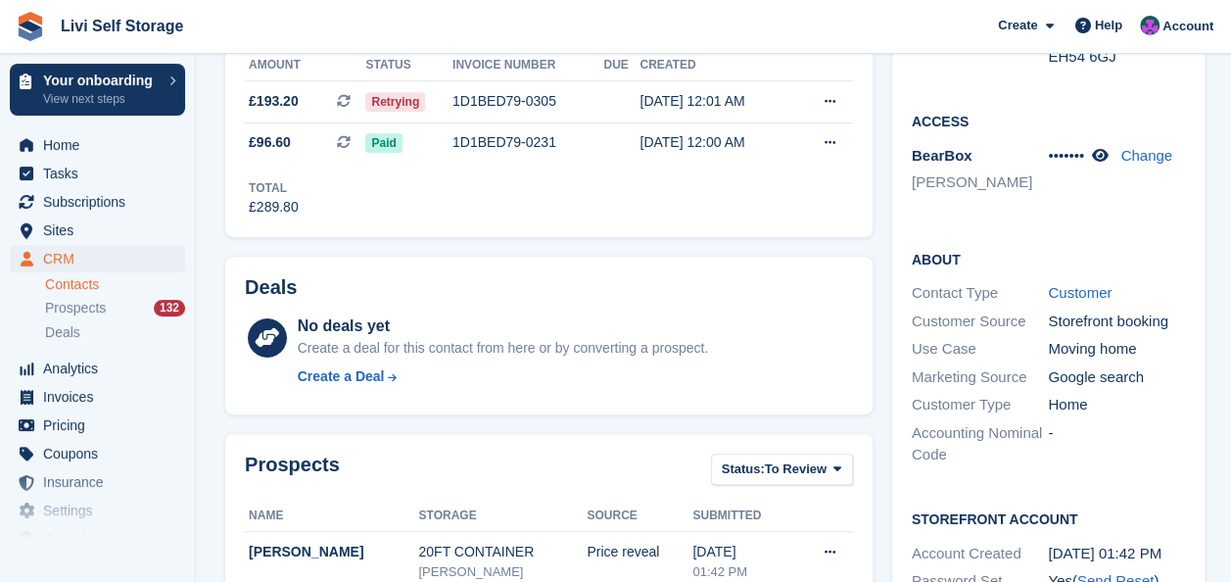
scroll to position [0, 0]
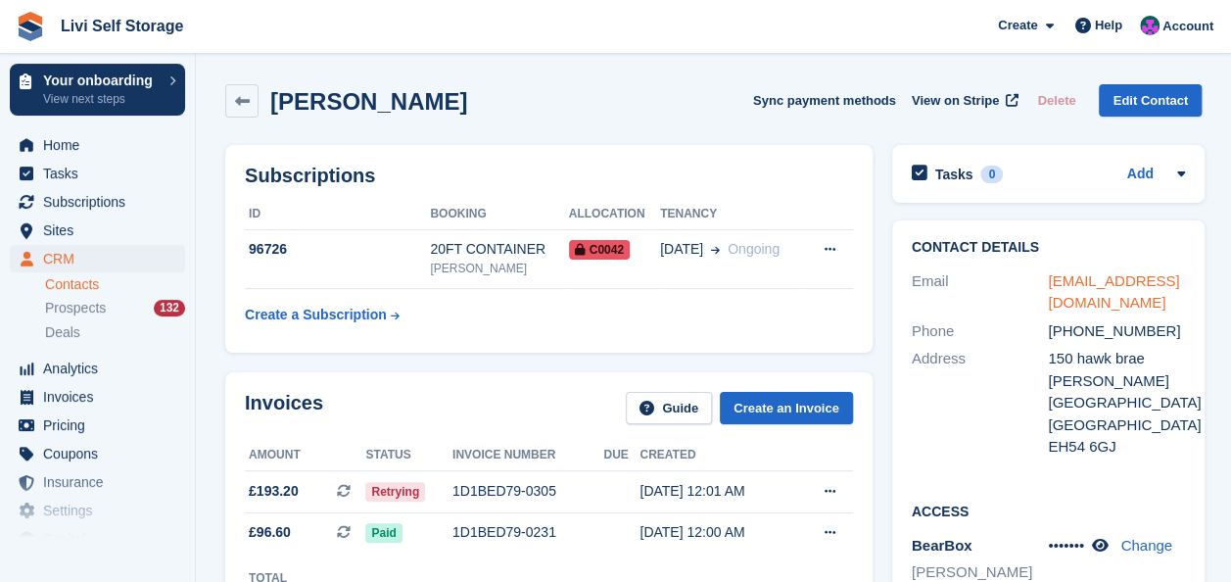
click at [1106, 282] on link "[EMAIL_ADDRESS][DOMAIN_NAME]" at bounding box center [1113, 291] width 131 height 39
click at [1109, 26] on span "Help" at bounding box center [1108, 26] width 27 height 20
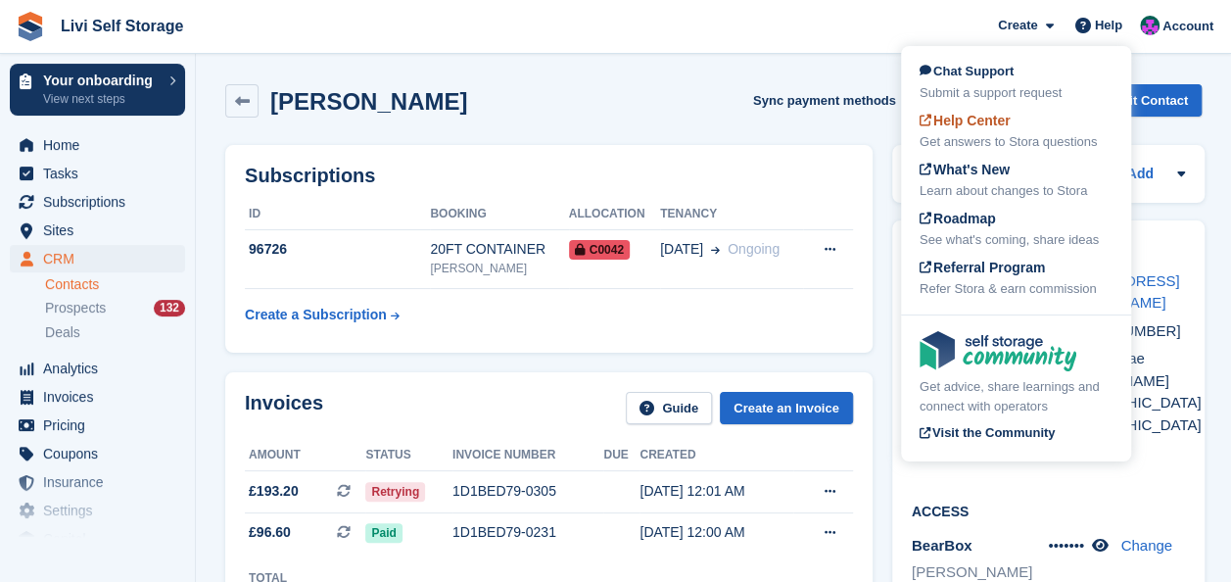
click at [989, 119] on span "Help Center" at bounding box center [965, 121] width 91 height 16
